Goal: Task Accomplishment & Management: Manage account settings

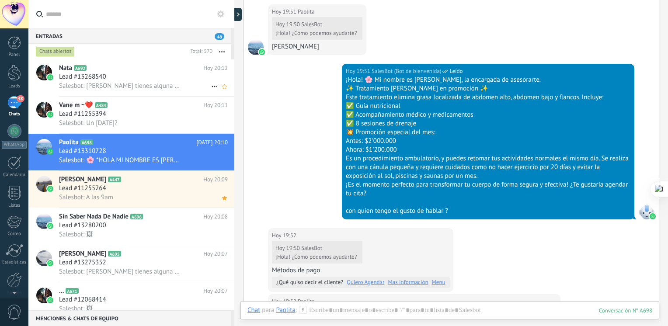
click at [168, 87] on span "Salesbot: [PERSON_NAME] tienes alguna pregunta sobre este tratamiento me escrib…" at bounding box center [119, 86] width 121 height 8
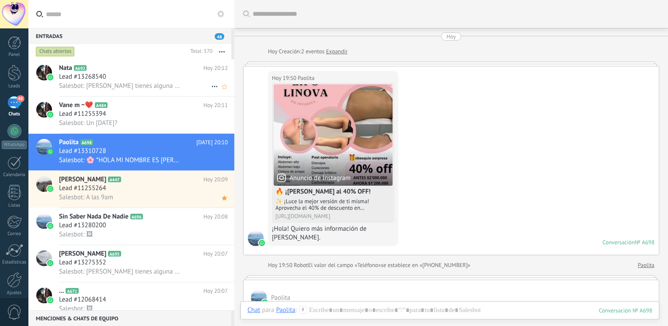
click at [159, 75] on div "Lead #13268540" at bounding box center [143, 77] width 169 height 9
